Goal: Use online tool/utility: Utilize a website feature to perform a specific function

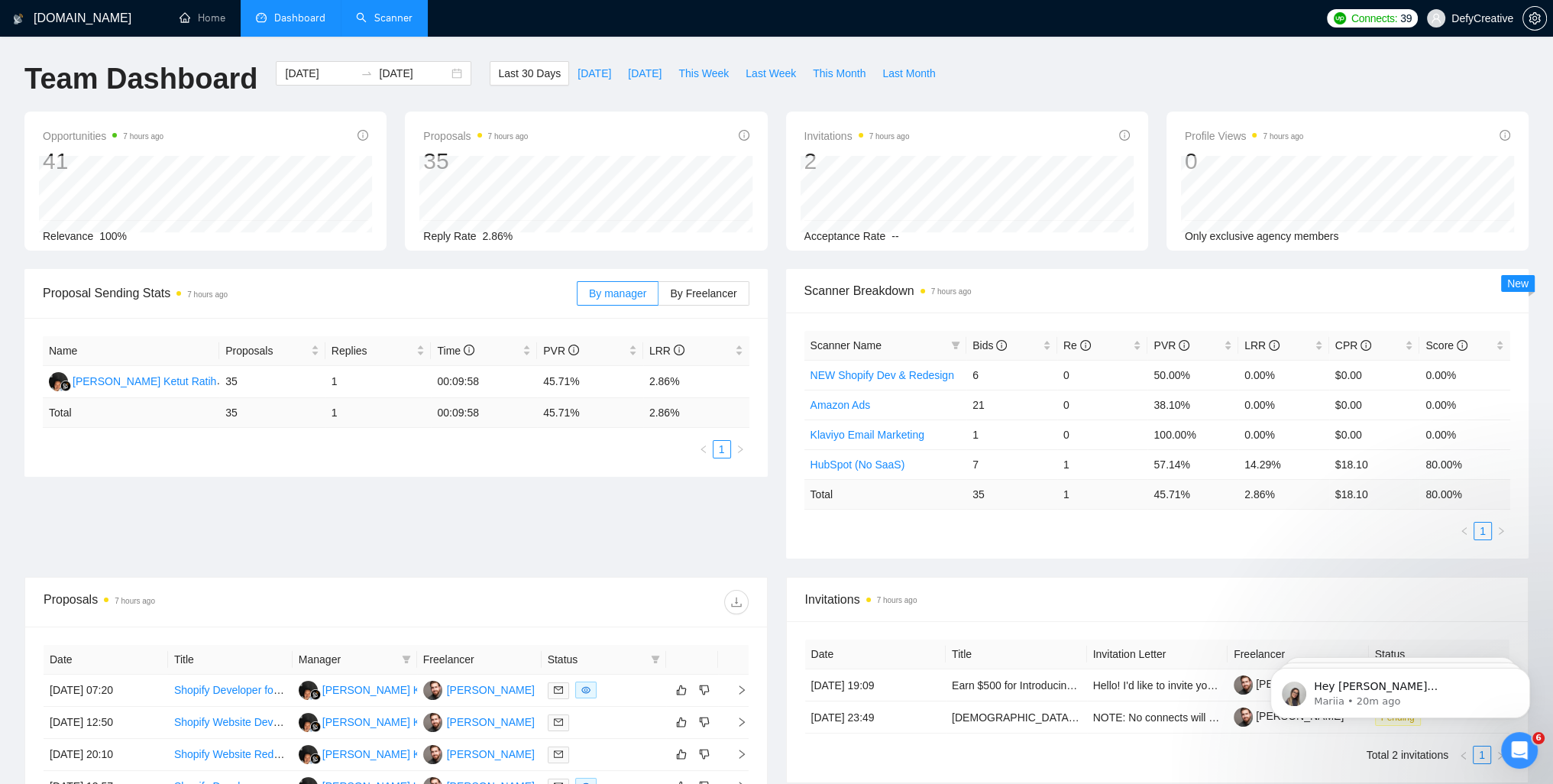
click at [383, 21] on link "Scanner" at bounding box center [384, 18] width 57 height 13
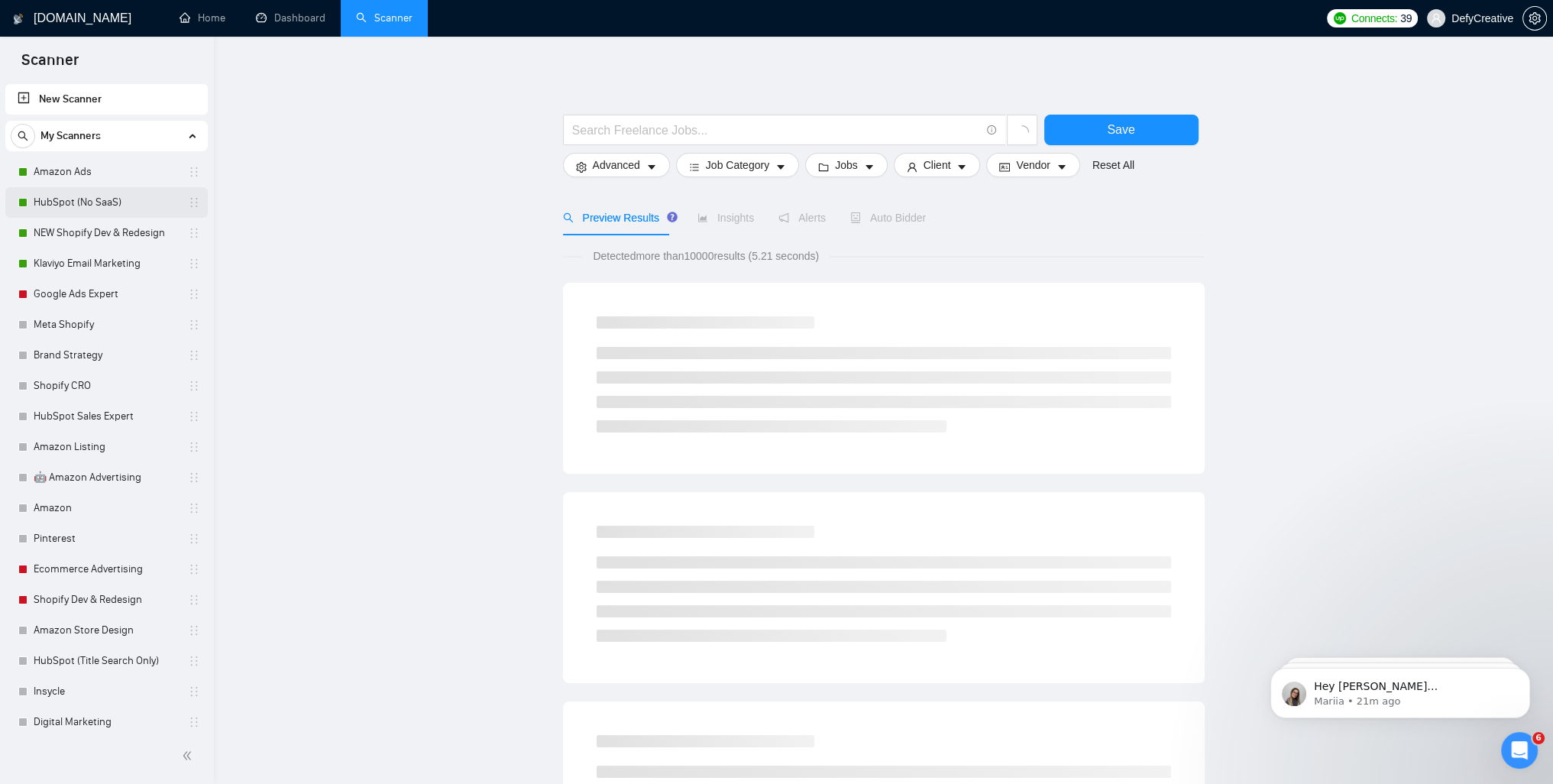
click at [54, 195] on link "HubSpot (No SaaS)" at bounding box center [106, 203] width 145 height 30
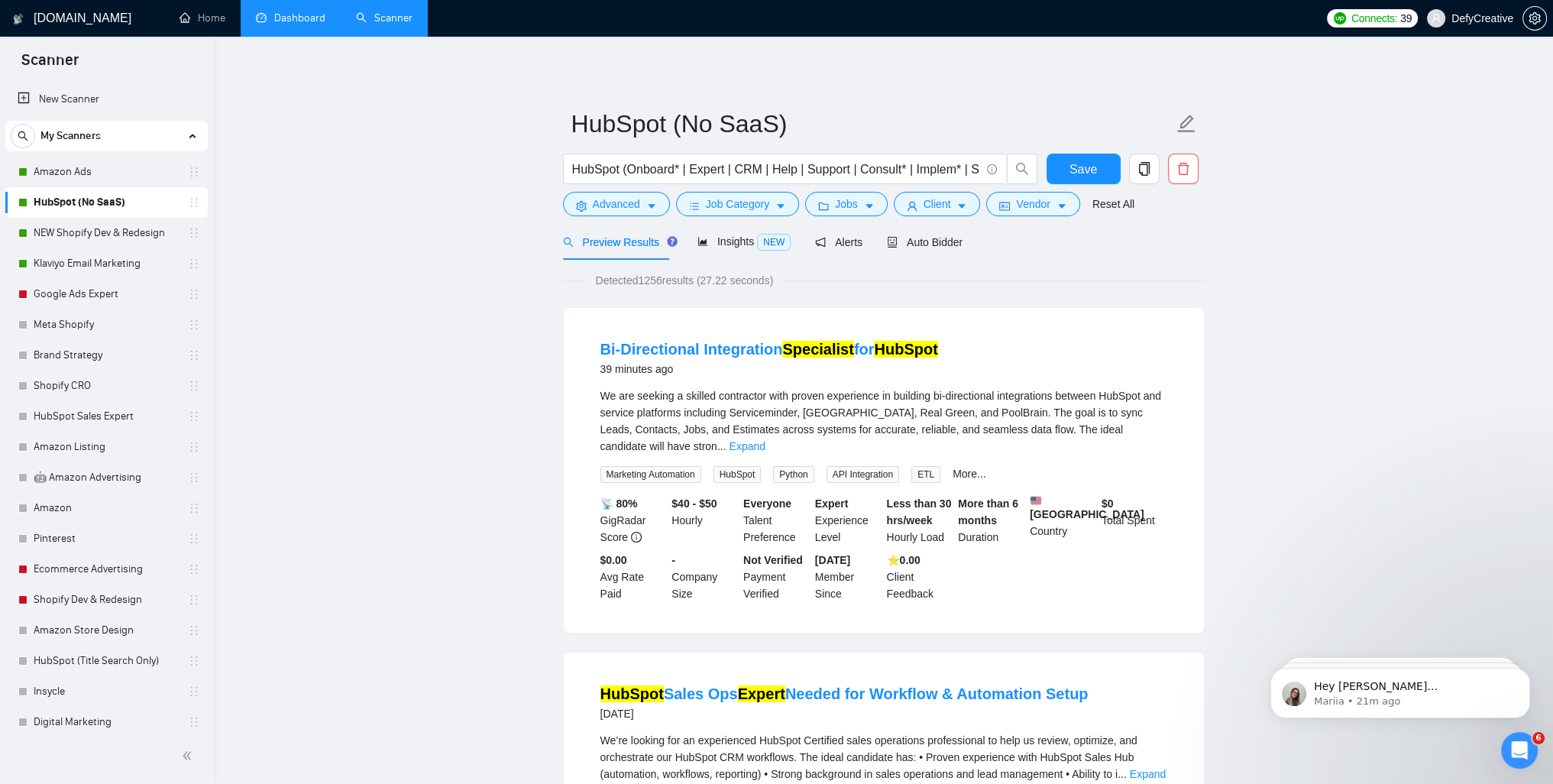
click at [292, 25] on link "Dashboard" at bounding box center [291, 18] width 70 height 13
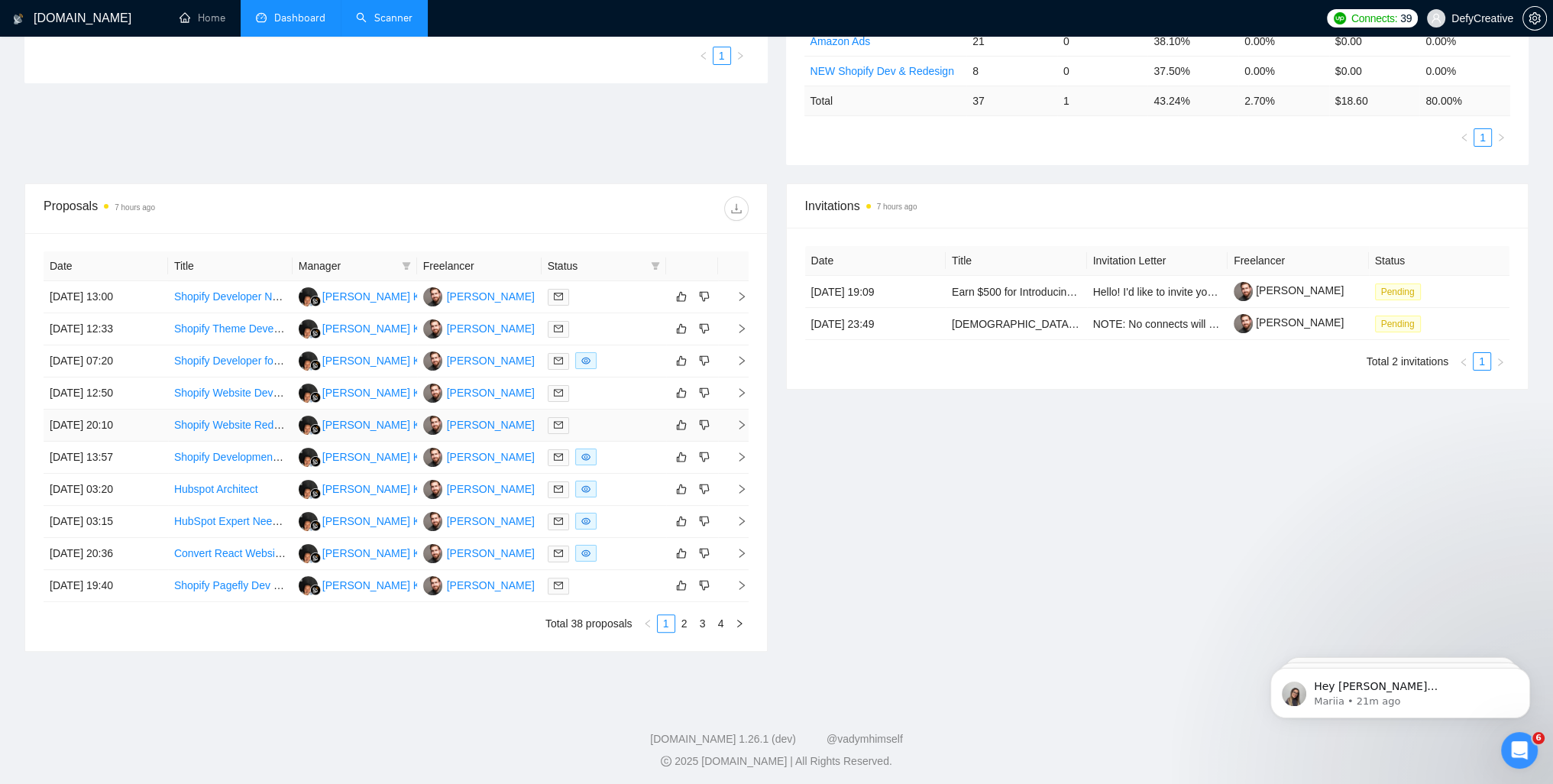
scroll to position [400, 0]
